Goal: Download file/media

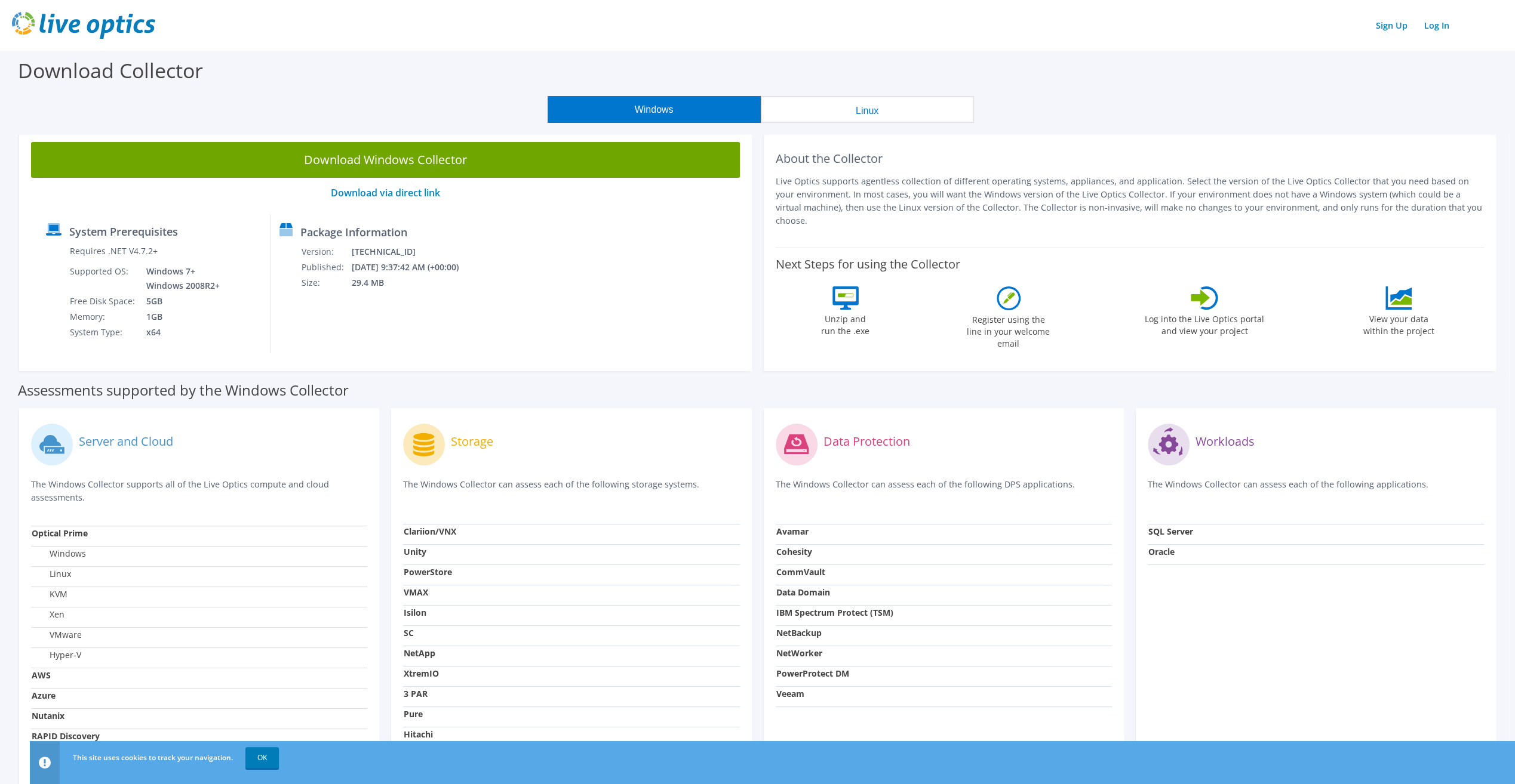
click at [634, 107] on button "Windows" at bounding box center [654, 109] width 214 height 27
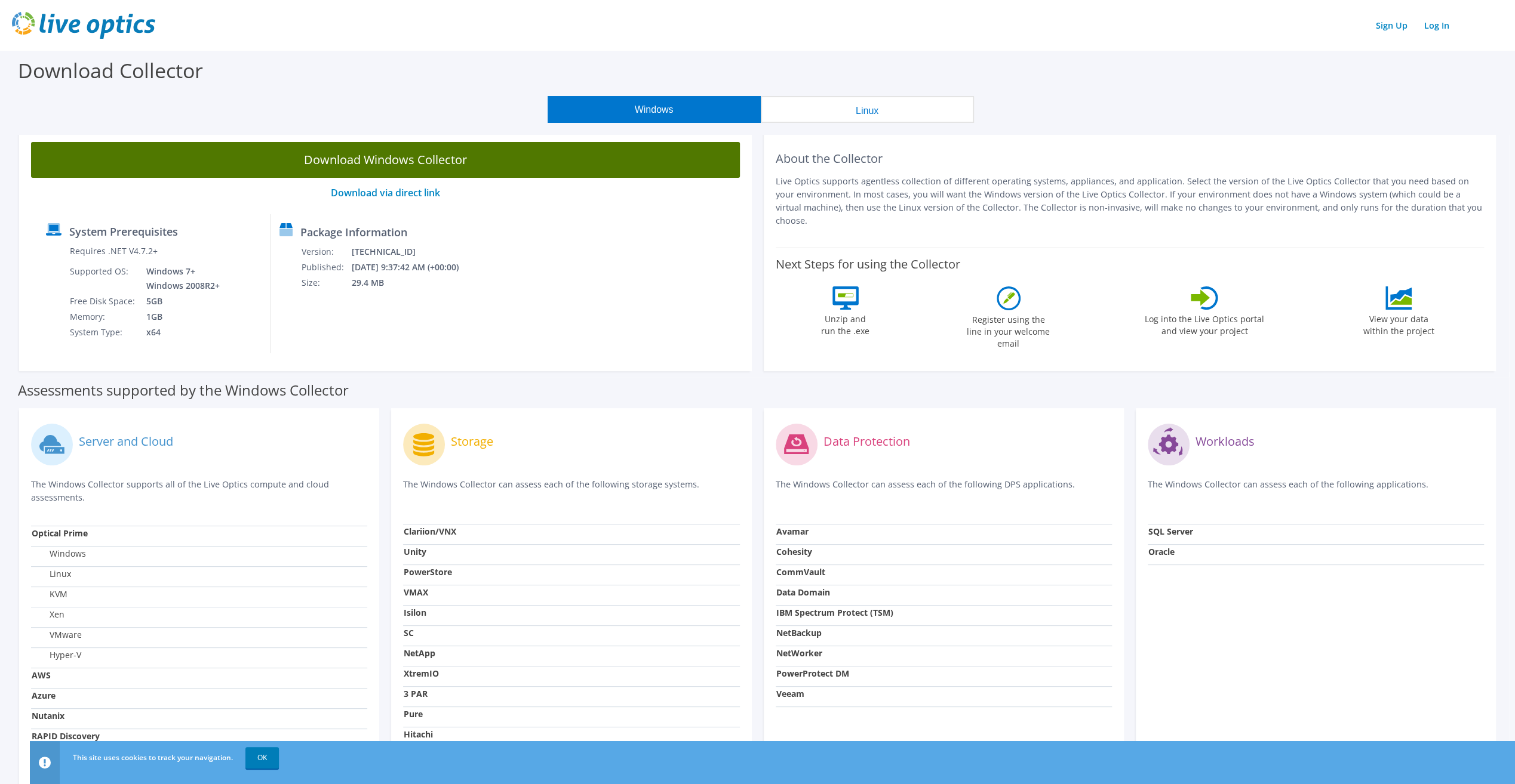
click at [480, 168] on link "Download Windows Collector" at bounding box center [385, 160] width 709 height 36
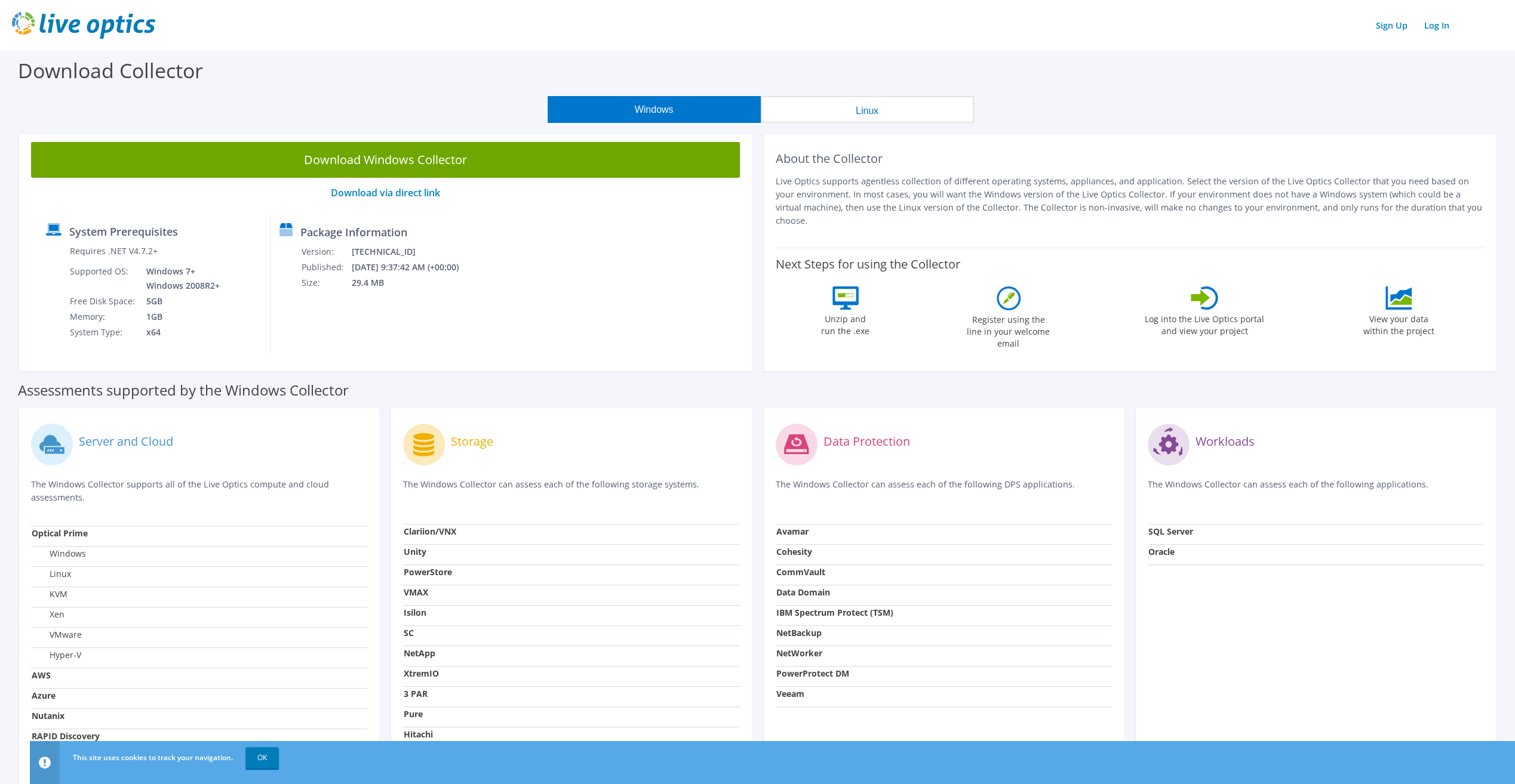
click at [920, 108] on button "Linux" at bounding box center [868, 109] width 214 height 27
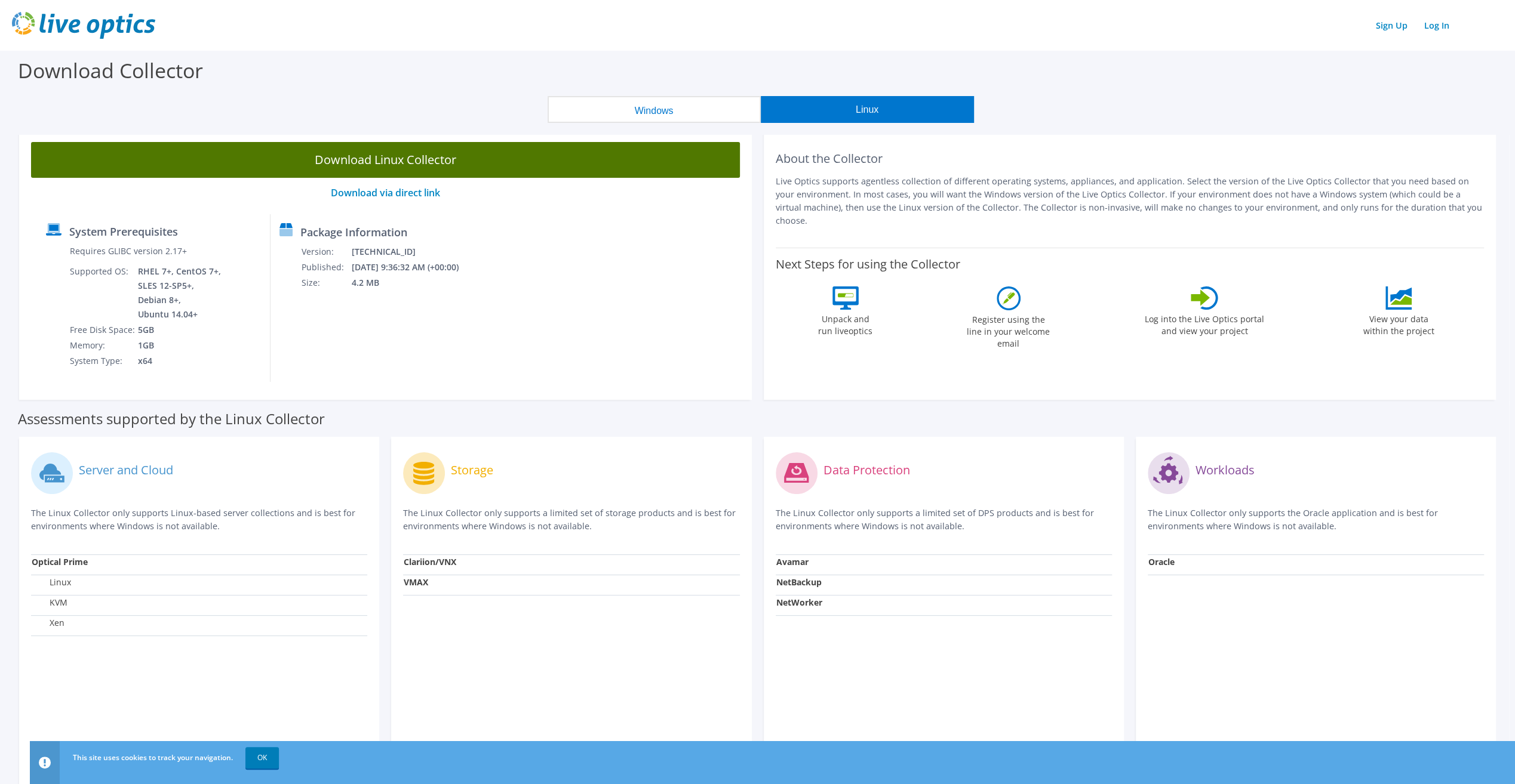
click at [549, 153] on link "Download Linux Collector" at bounding box center [385, 160] width 709 height 36
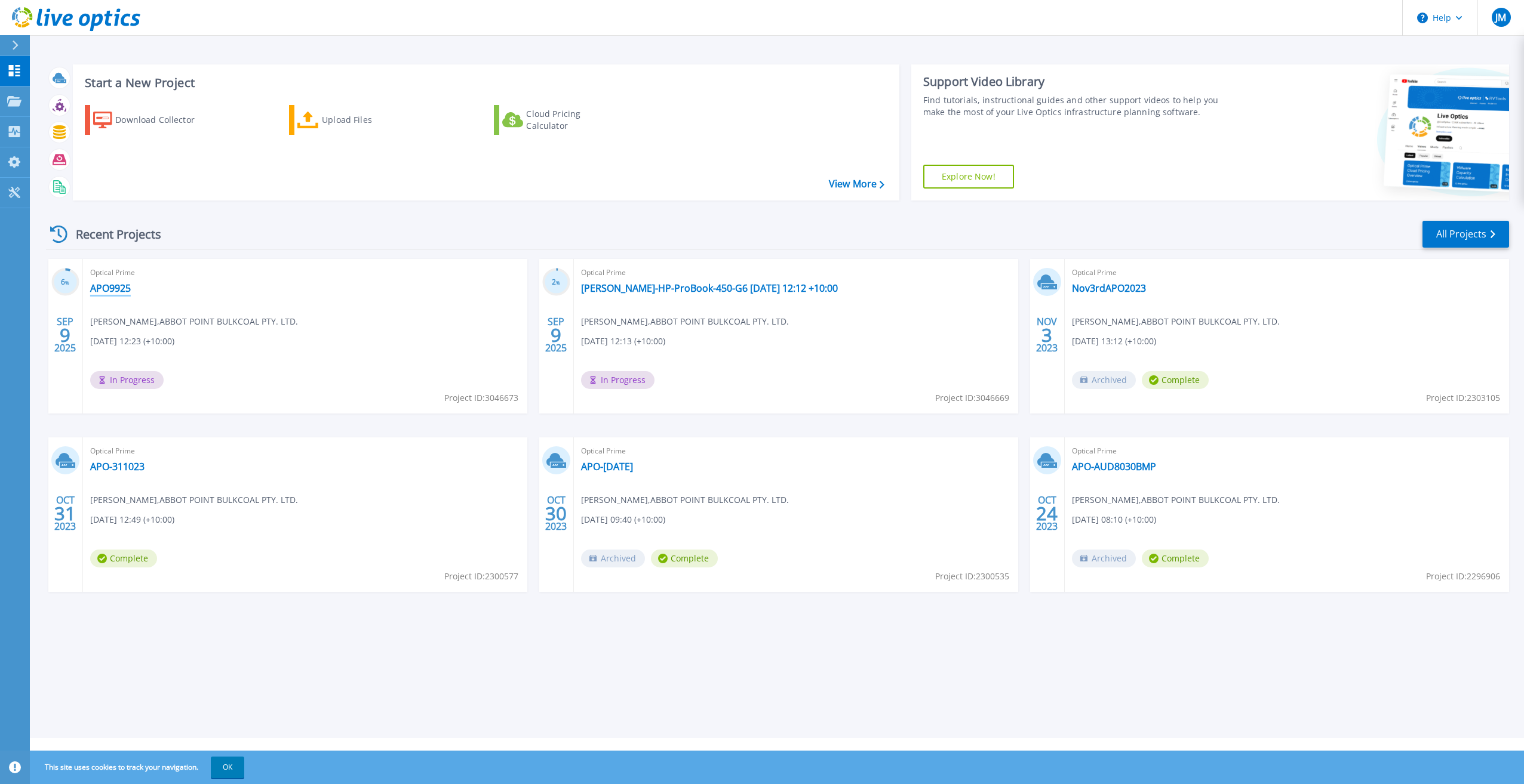
click at [106, 284] on link "APO9925" at bounding box center [110, 288] width 41 height 12
